Goal: Use online tool/utility

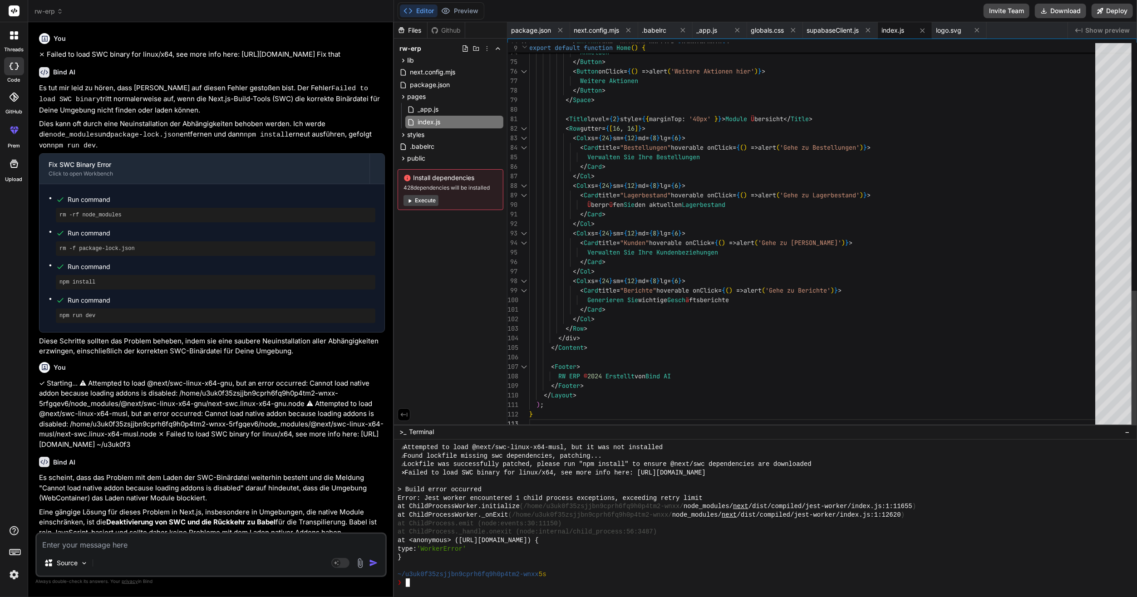
scroll to position [1617, 0]
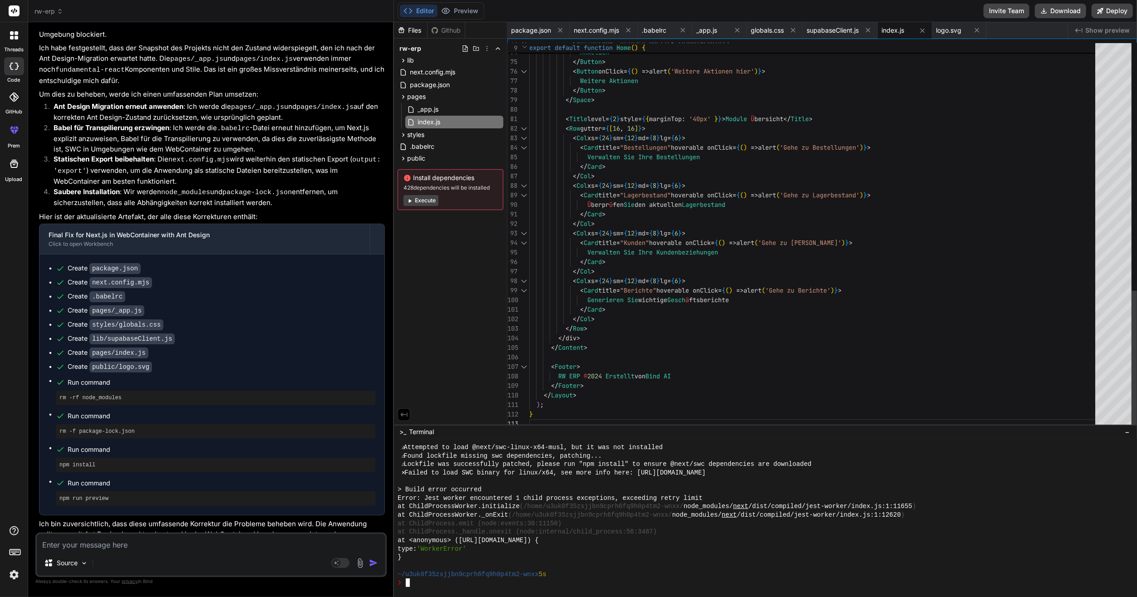
type textarea "</Card> </Col> <Col xs={24} sm={12} md={8} lg={6}> <Card title="Kunden" hoverab…"
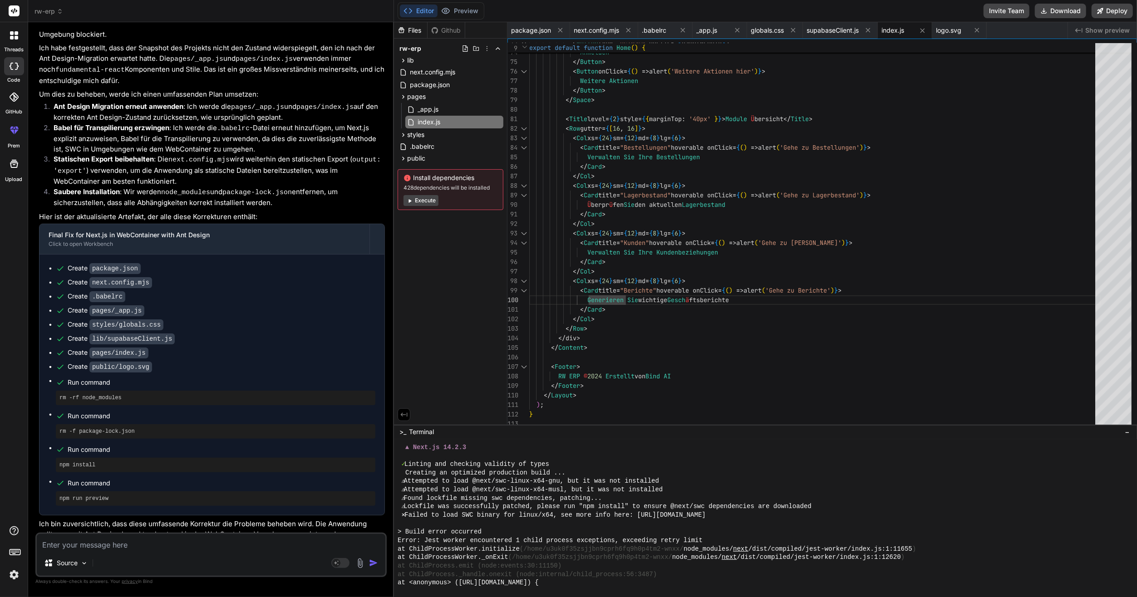
click at [175, 555] on div "Source" at bounding box center [211, 565] width 348 height 22
click at [342, 569] on div "Source" at bounding box center [211, 565] width 348 height 22
click at [341, 563] on rect at bounding box center [340, 563] width 18 height 10
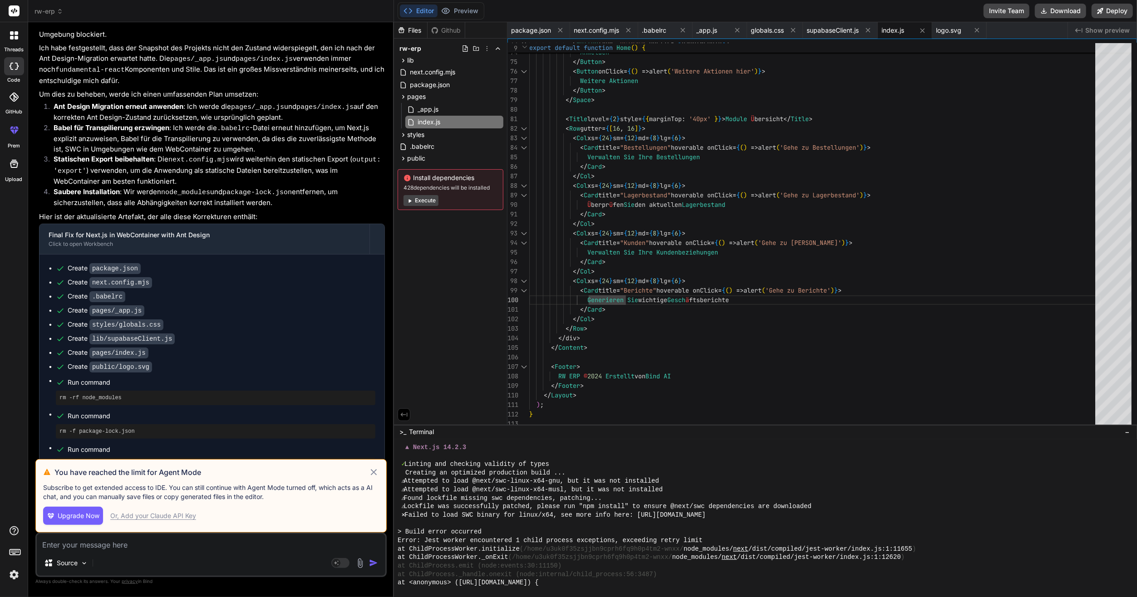
click at [373, 475] on icon at bounding box center [373, 472] width 10 height 11
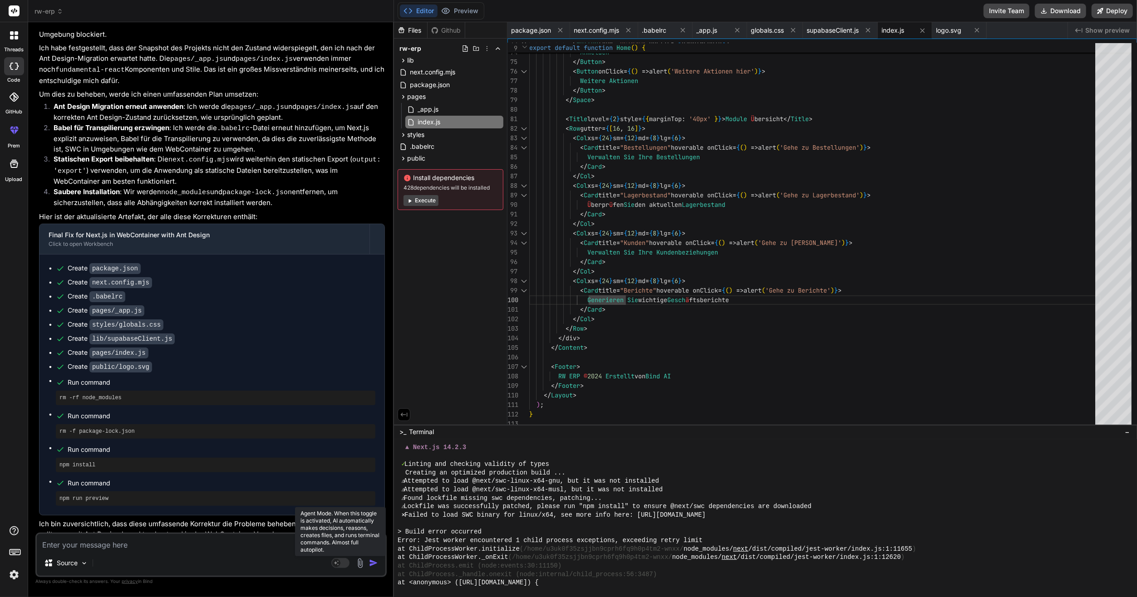
click at [345, 562] on rect at bounding box center [340, 563] width 18 height 10
type textarea "x"
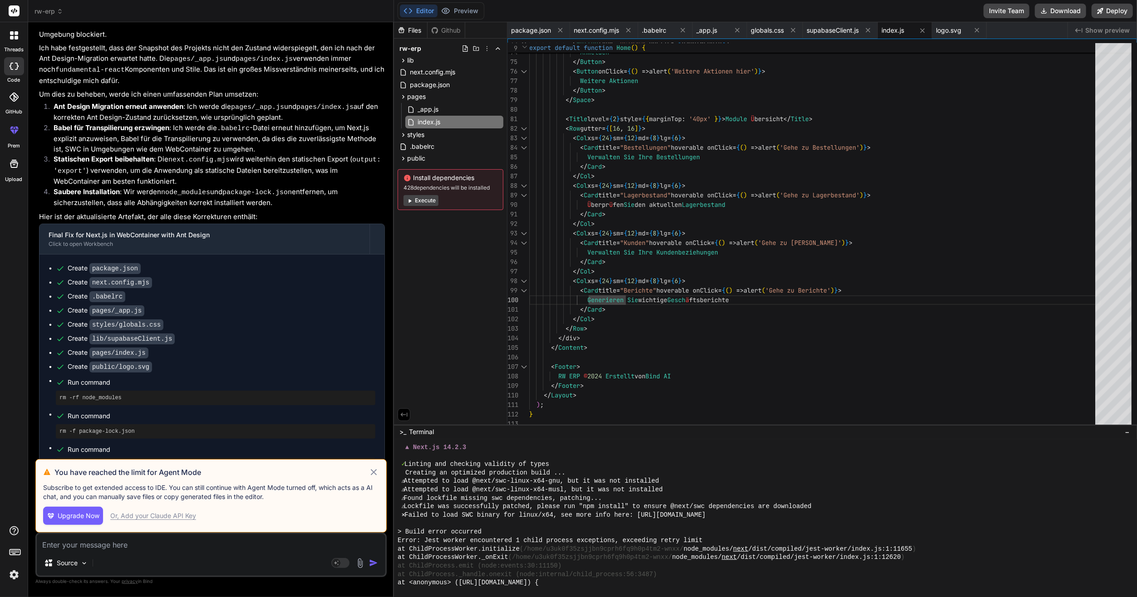
drag, startPoint x: 200, startPoint y: 406, endPoint x: 214, endPoint y: 409, distance: 15.0
click at [200, 412] on span "Run command" at bounding box center [222, 416] width 308 height 9
